Goal: Information Seeking & Learning: Learn about a topic

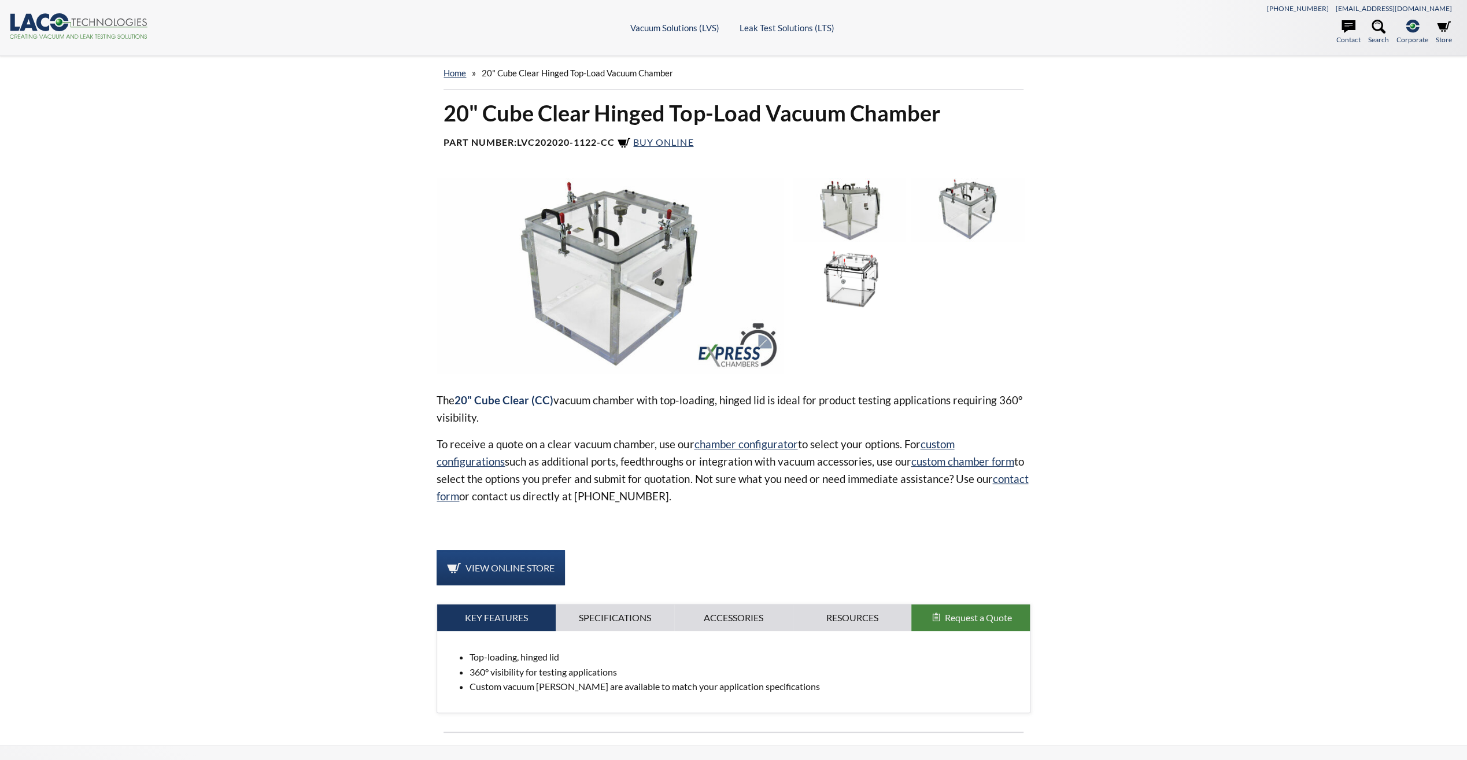
select select "Language Translate Widget"
click at [630, 269] on img at bounding box center [610, 275] width 347 height 195
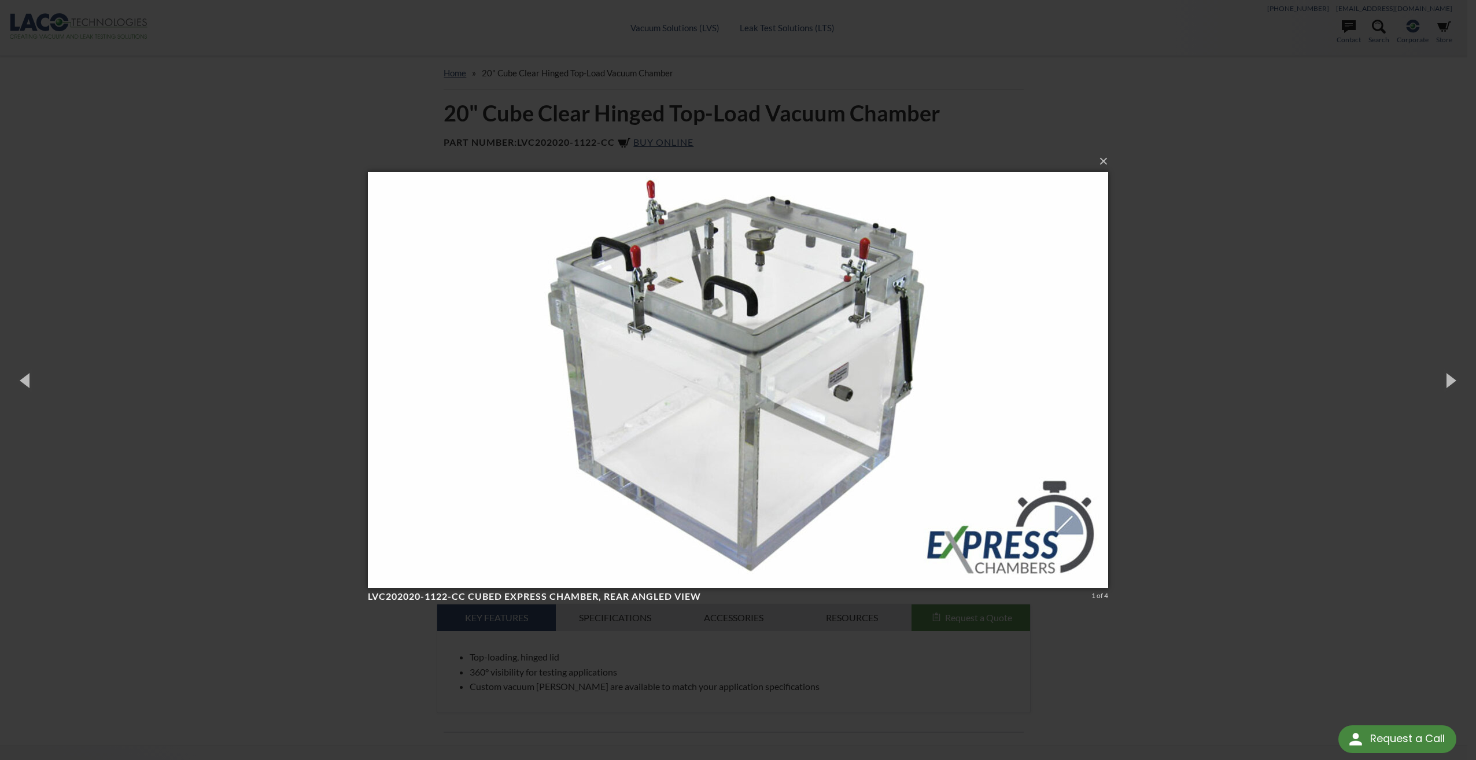
click at [718, 334] on img at bounding box center [738, 380] width 740 height 463
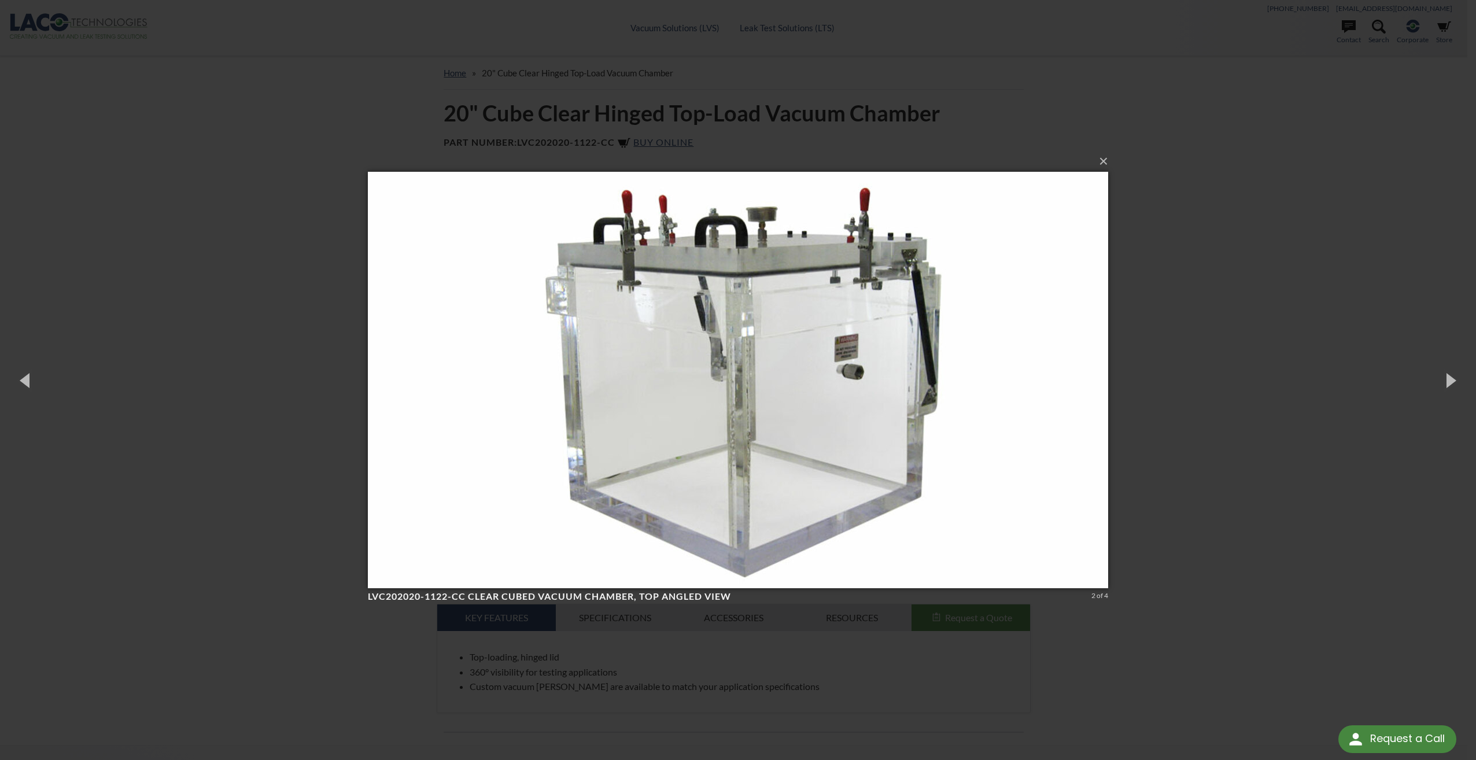
click at [729, 219] on img at bounding box center [738, 380] width 740 height 463
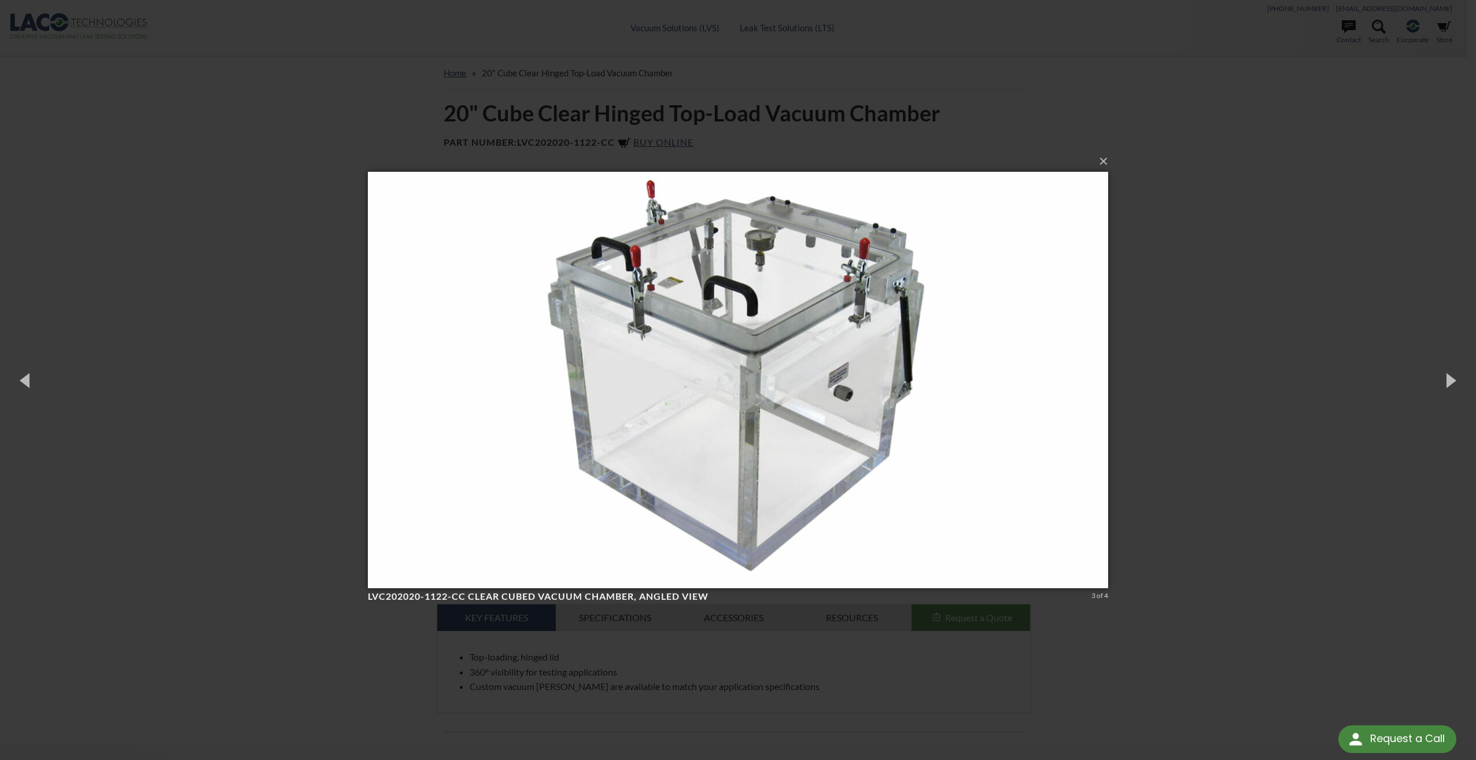
click at [694, 331] on img at bounding box center [738, 380] width 740 height 463
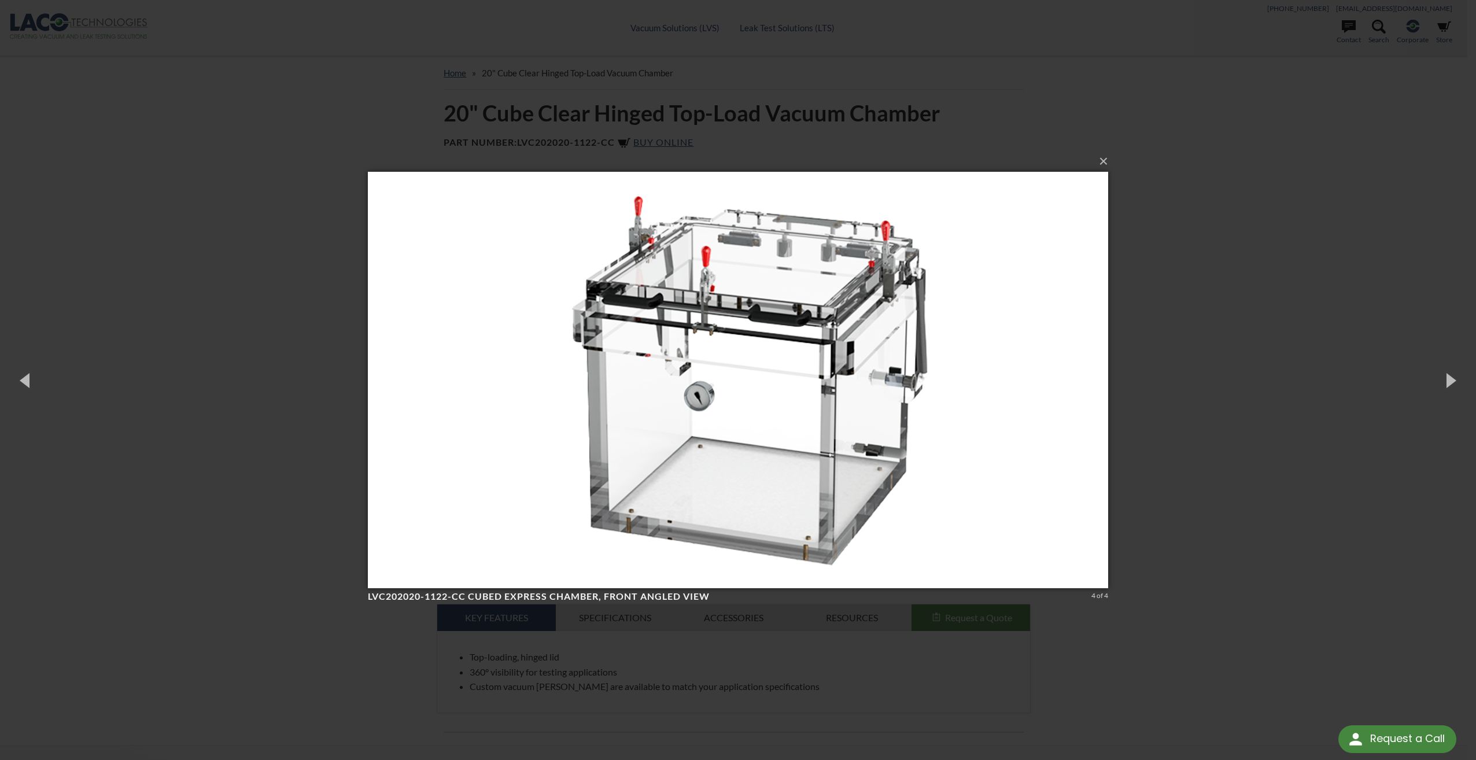
click at [836, 326] on img at bounding box center [738, 380] width 740 height 463
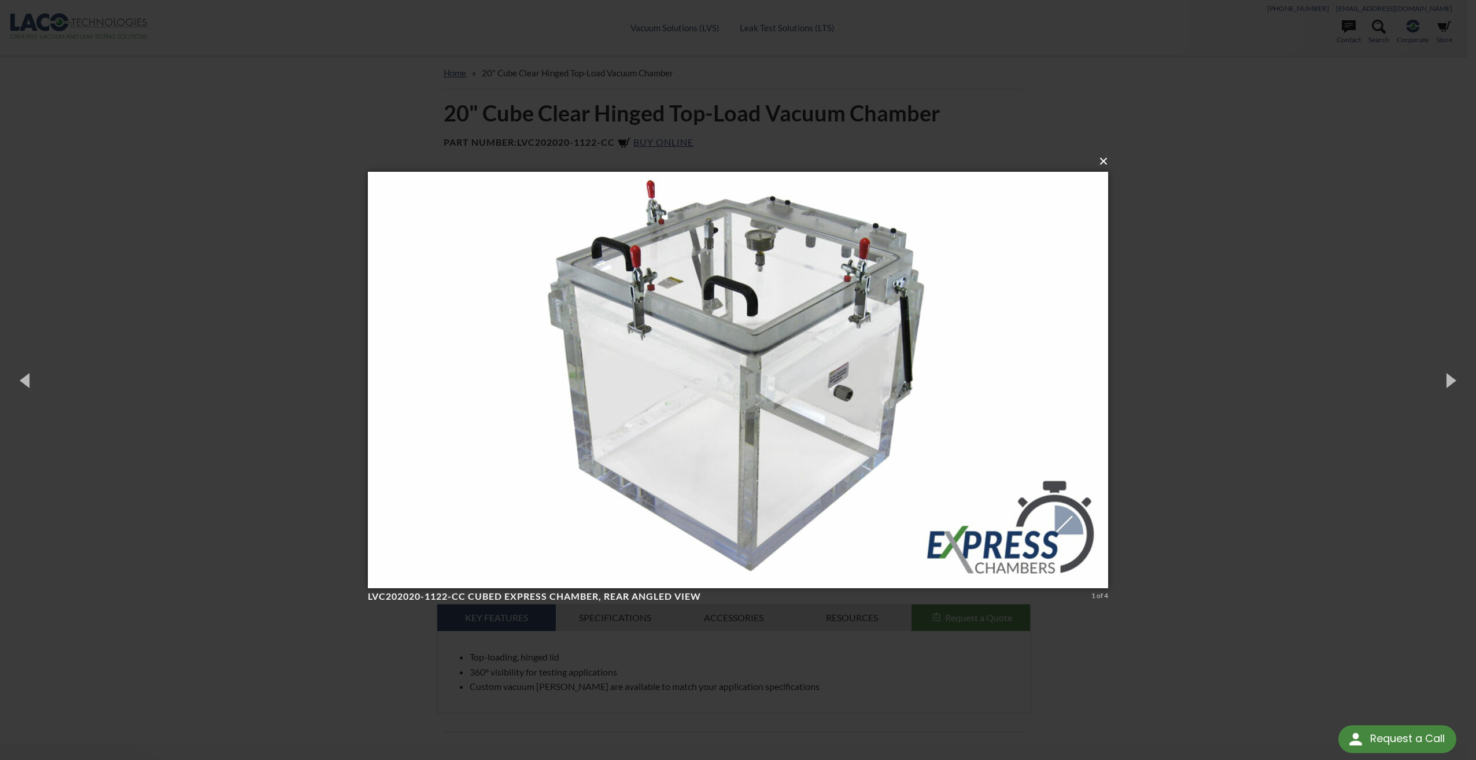
click at [1109, 164] on button "×" at bounding box center [741, 161] width 740 height 25
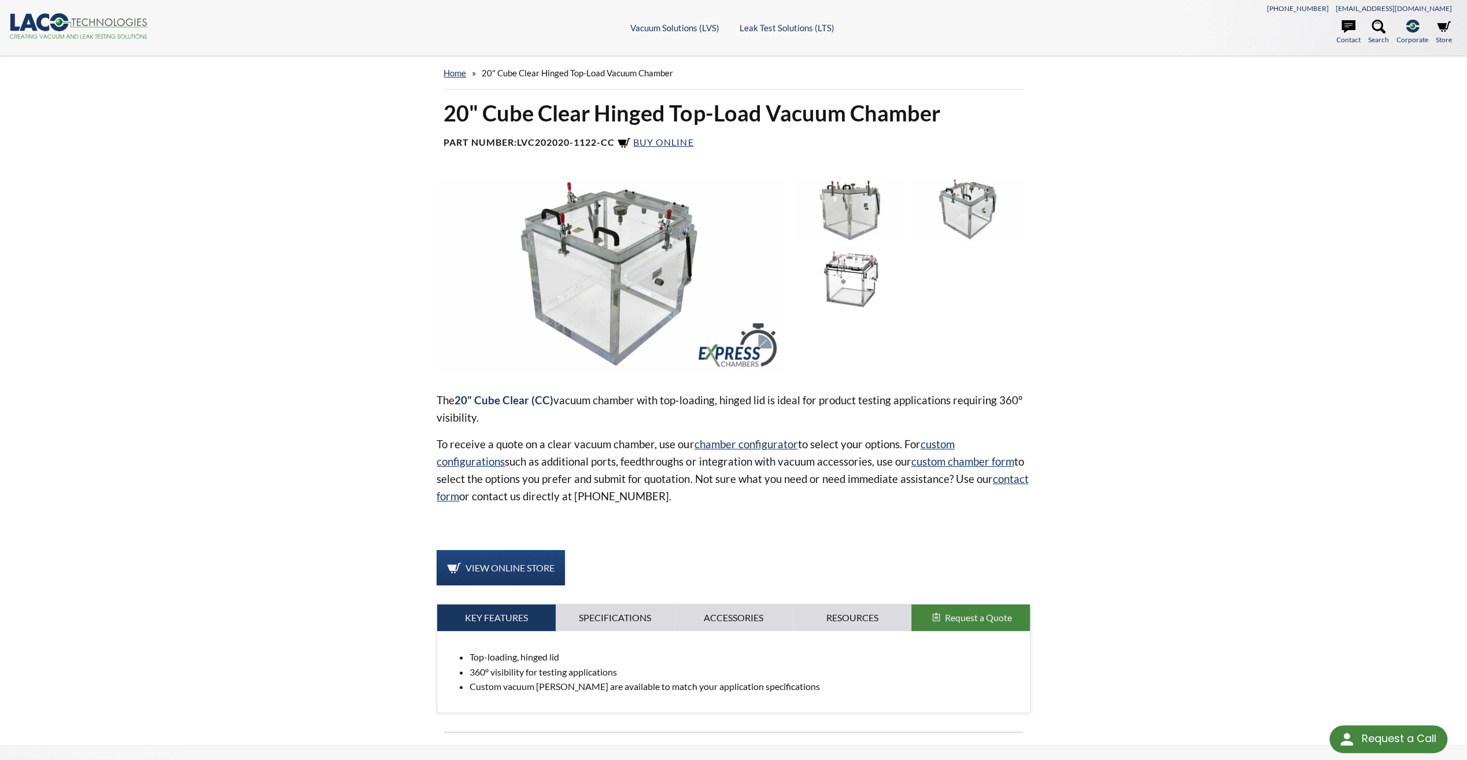
click at [863, 205] on img at bounding box center [849, 209] width 113 height 63
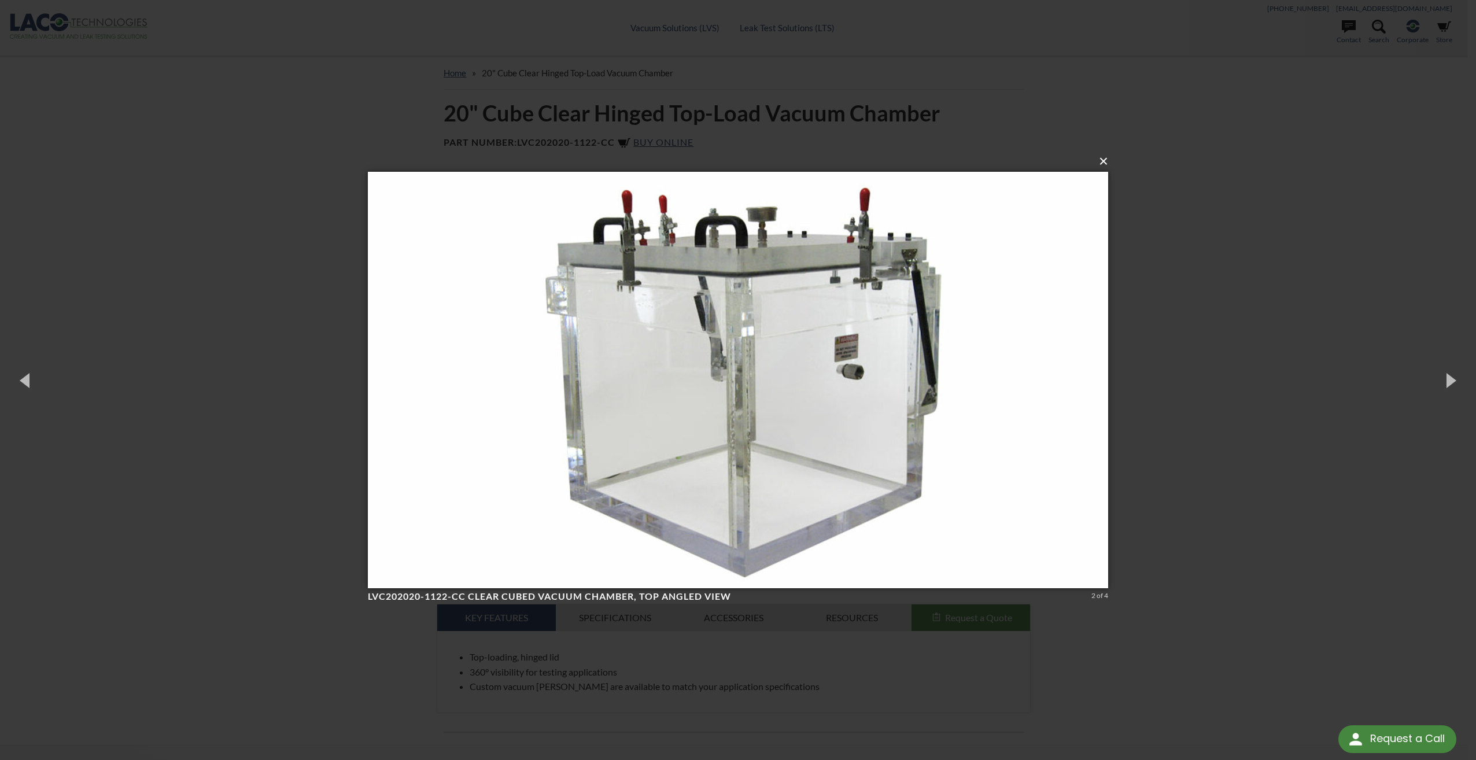
click at [1106, 165] on button "×" at bounding box center [741, 161] width 740 height 25
